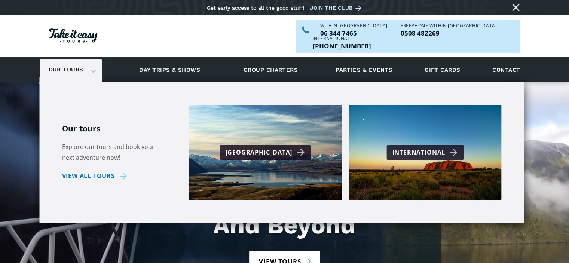
click at [70, 61] on link "Our tours" at bounding box center [66, 70] width 46 height 18
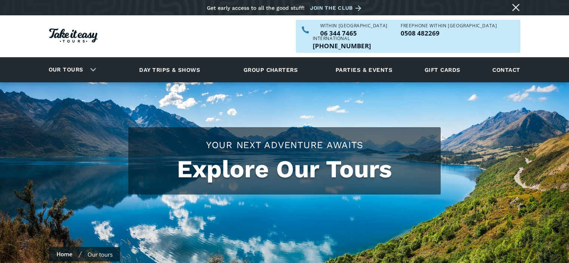
checkbox input "true"
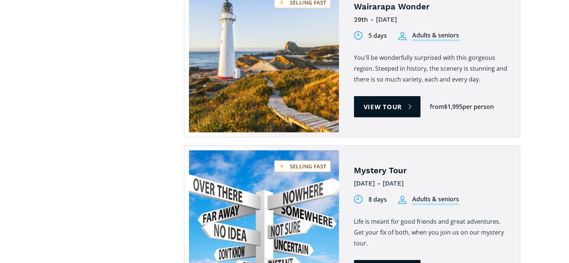
scroll to position [2106, 0]
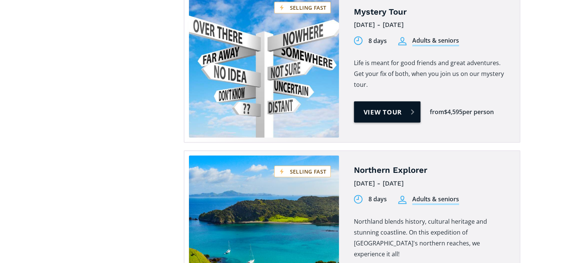
click at [382, 101] on link "View tour" at bounding box center [387, 111] width 67 height 21
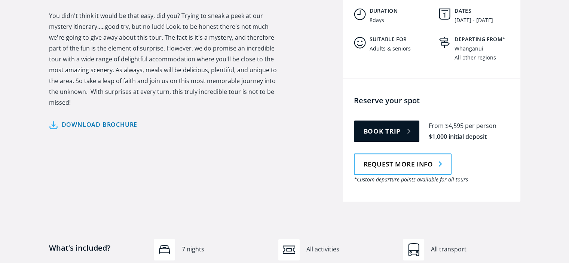
scroll to position [312, 0]
